Goal: Task Accomplishment & Management: Use online tool/utility

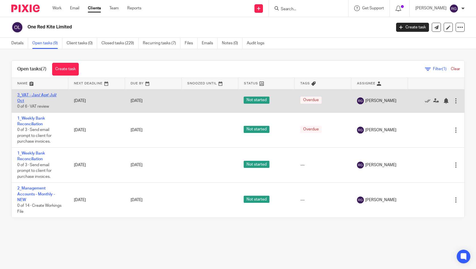
click at [50, 95] on link "3_VAT - Jan/ Apr/ Jul/ Oct" at bounding box center [36, 98] width 39 height 10
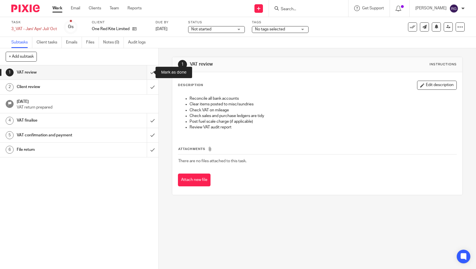
click at [146, 72] on input "submit" at bounding box center [79, 72] width 159 height 14
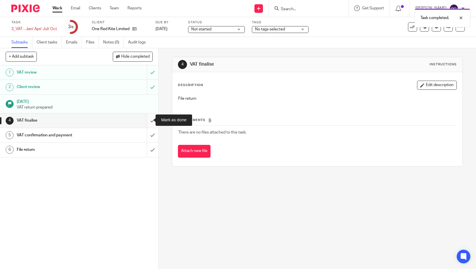
click at [147, 120] on input "submit" at bounding box center [79, 120] width 159 height 14
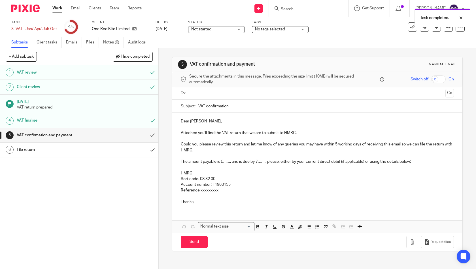
click at [225, 92] on input "text" at bounding box center [317, 93] width 252 height 7
type input "Kevin"
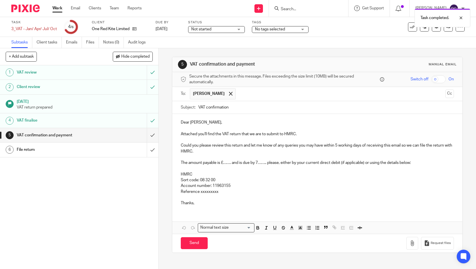
drag, startPoint x: 225, startPoint y: 92, endPoint x: 235, endPoint y: 108, distance: 18.7
drag, startPoint x: 231, startPoint y: 108, endPoint x: 205, endPoint y: 105, distance: 26.2
click at [205, 105] on input "VAT confirmation" at bounding box center [326, 107] width 256 height 13
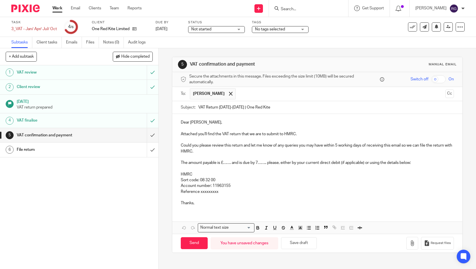
type input "VAT Return May-Jul 2025 | One Red Kite"
click at [199, 202] on p "Thanks," at bounding box center [318, 203] width 274 height 6
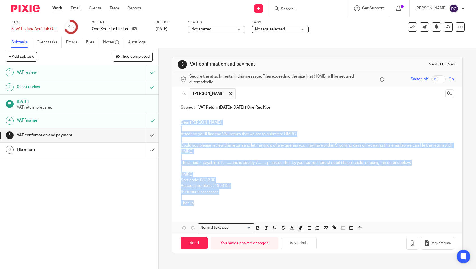
drag, startPoint x: 192, startPoint y: 200, endPoint x: 174, endPoint y: 123, distance: 79.8
click at [174, 123] on div "Dear Kevin, Attached you'll find the VAT return that we are to submit to HMRC. …" at bounding box center [317, 162] width 291 height 96
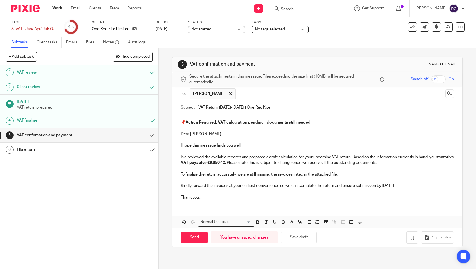
click at [255, 137] on p at bounding box center [318, 140] width 274 height 6
click at [225, 162] on strong "£9,850.42" at bounding box center [217, 162] width 18 height 4
click at [352, 174] on p "To finalize the return accurately, we are still missing the invoices listed in …" at bounding box center [318, 174] width 274 height 6
click at [280, 184] on p "Kindly forward the invoices at your earliest convenience so we can complete the…" at bounding box center [318, 186] width 274 height 6
click at [345, 185] on p "Kindly forward the invoices at your earliest convenience so we can complete the…" at bounding box center [318, 186] width 274 height 6
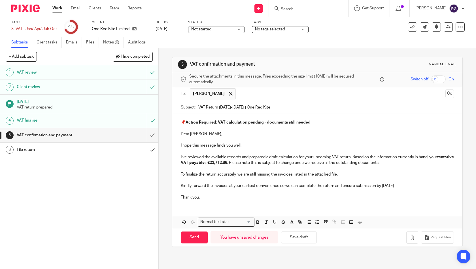
click at [264, 199] on div "📌 Action Required: VAT calculation pending - documents still needed Dear Paul, …" at bounding box center [317, 159] width 291 height 90
click at [410, 234] on icon "button" at bounding box center [413, 237] width 6 height 6
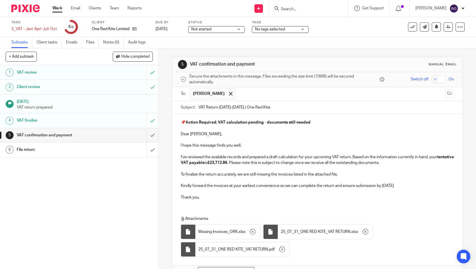
scroll to position [34, 0]
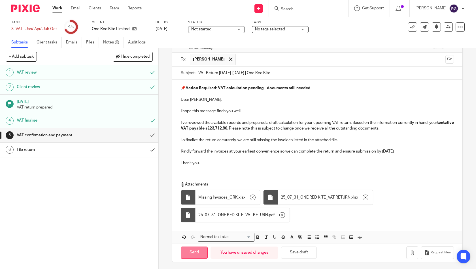
click at [191, 252] on input "Send" at bounding box center [194, 252] width 27 height 12
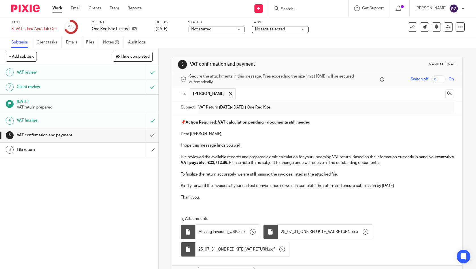
type input "Sent"
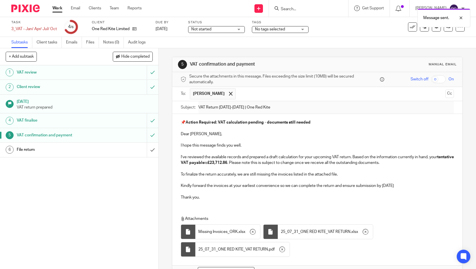
click at [238, 26] on div "Not started Not started" at bounding box center [216, 29] width 57 height 7
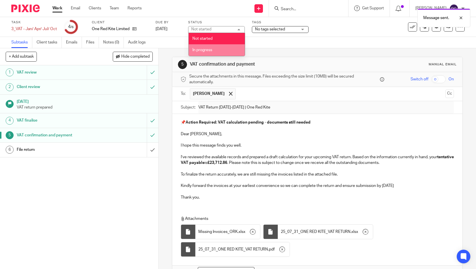
click at [221, 50] on li "In progress" at bounding box center [217, 50] width 56 height 12
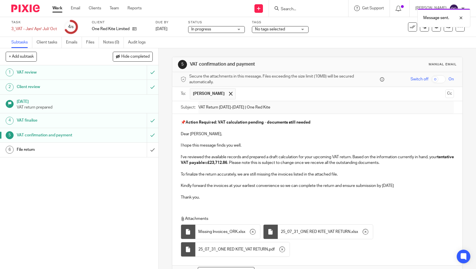
click at [294, 26] on div "Message sent." at bounding box center [354, 17] width 233 height 22
click at [294, 29] on span "No tags selected" at bounding box center [276, 29] width 43 height 6
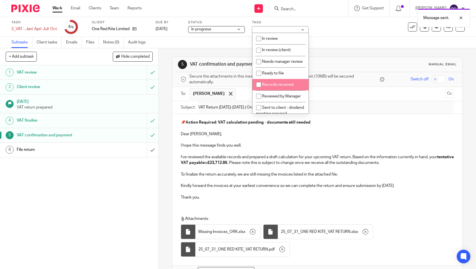
scroll to position [79, 0]
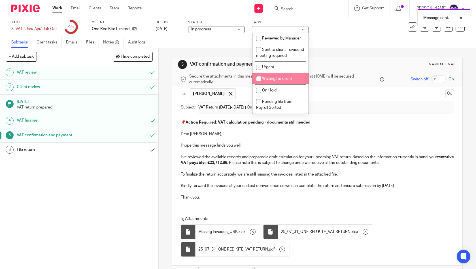
click at [282, 77] on span "Waiting for client" at bounding box center [277, 79] width 30 height 4
checkbox input "true"
click at [335, 50] on div "5 VAT confirmation and payment Manual email Secure the attachments in this mess…" at bounding box center [317, 176] width 291 height 256
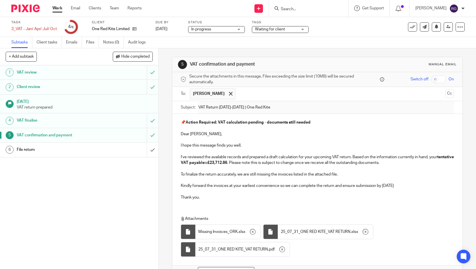
click at [56, 8] on link "Work" at bounding box center [57, 8] width 10 height 6
